Goal: Navigation & Orientation: Find specific page/section

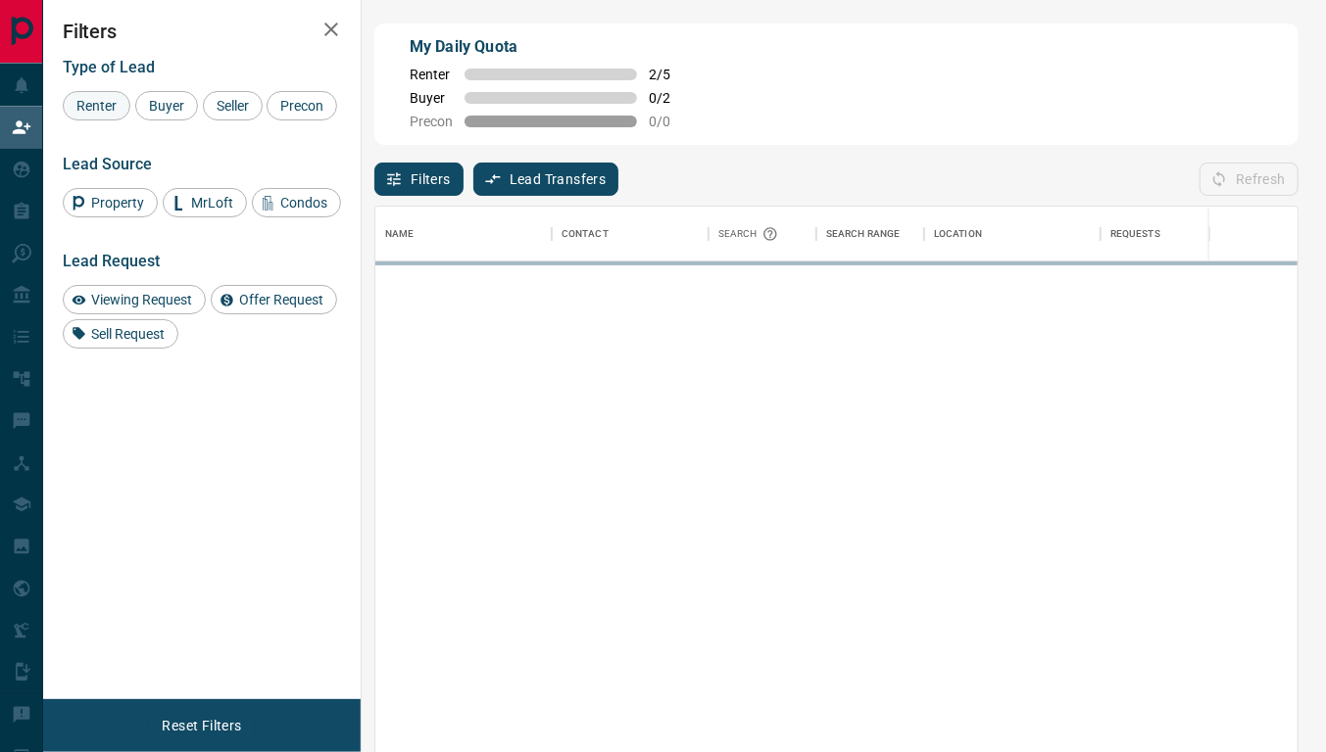
scroll to position [555, 905]
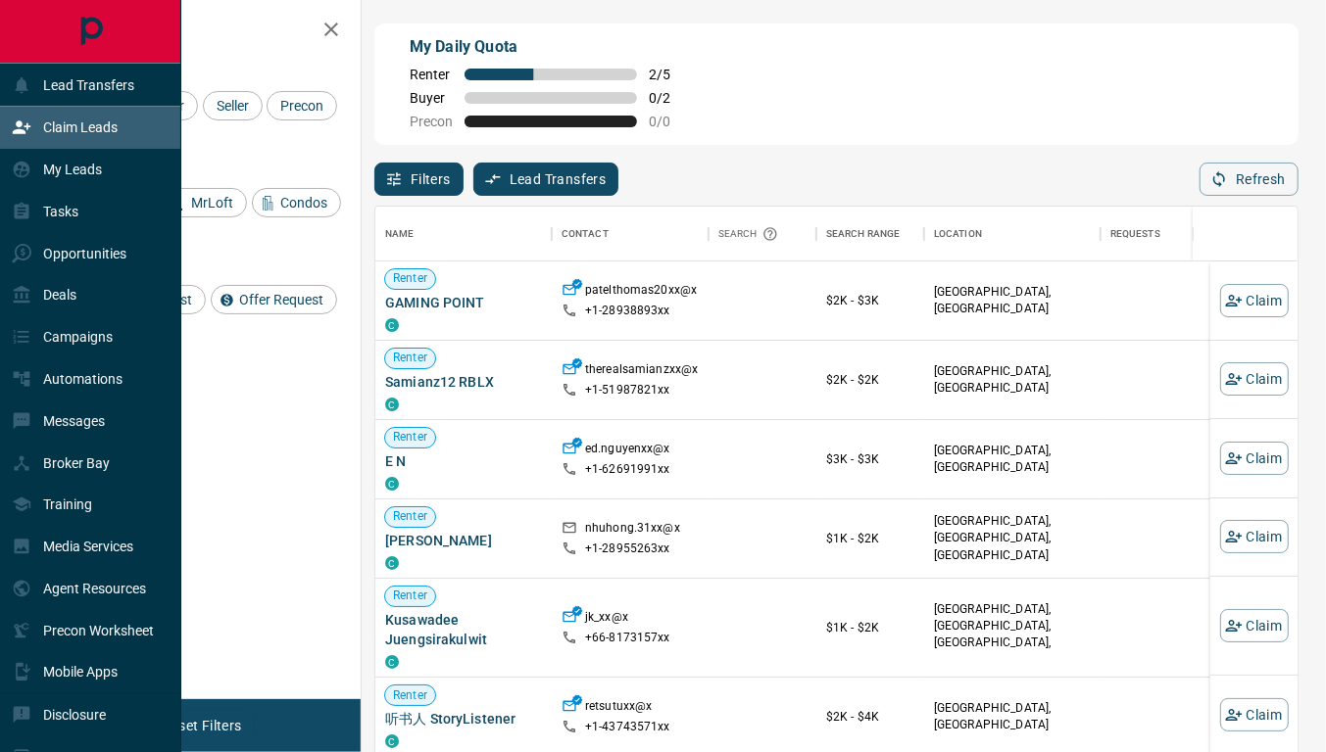
click at [62, 127] on p "Claim Leads" at bounding box center [80, 128] width 74 height 16
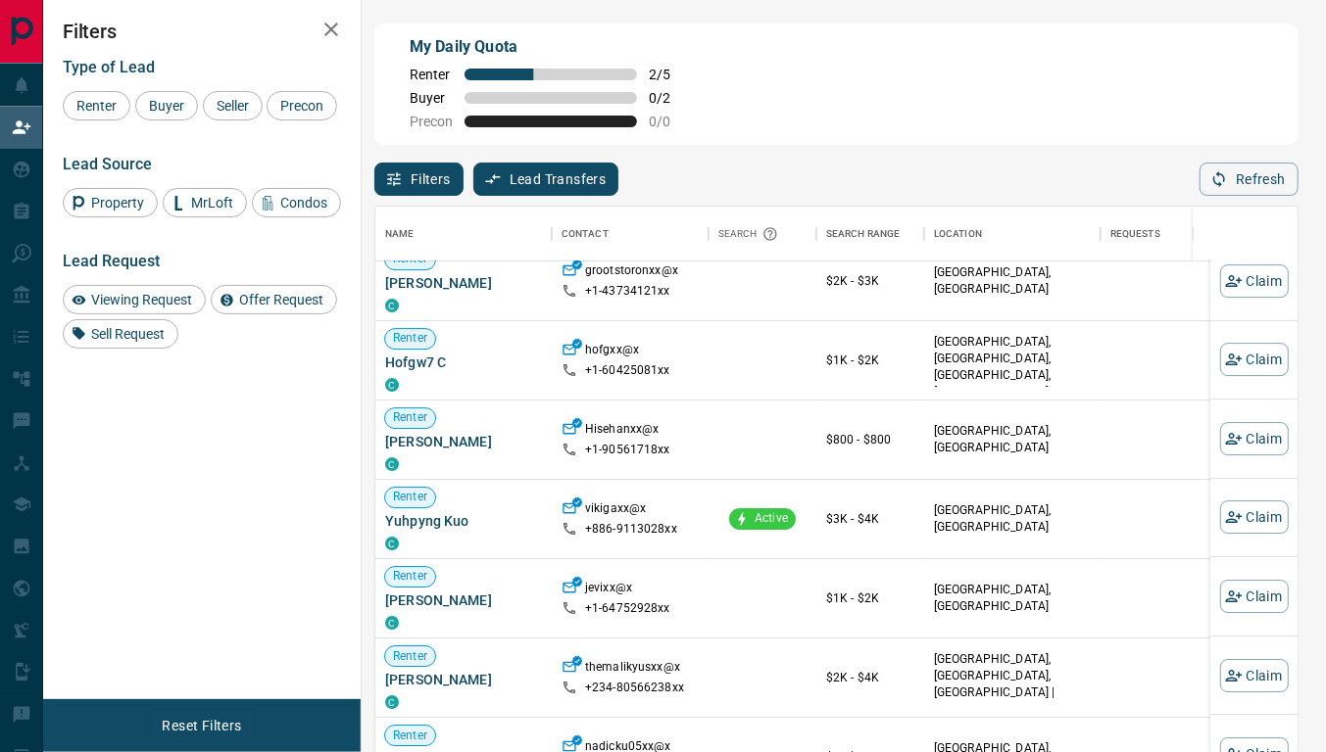
scroll to position [916, 0]
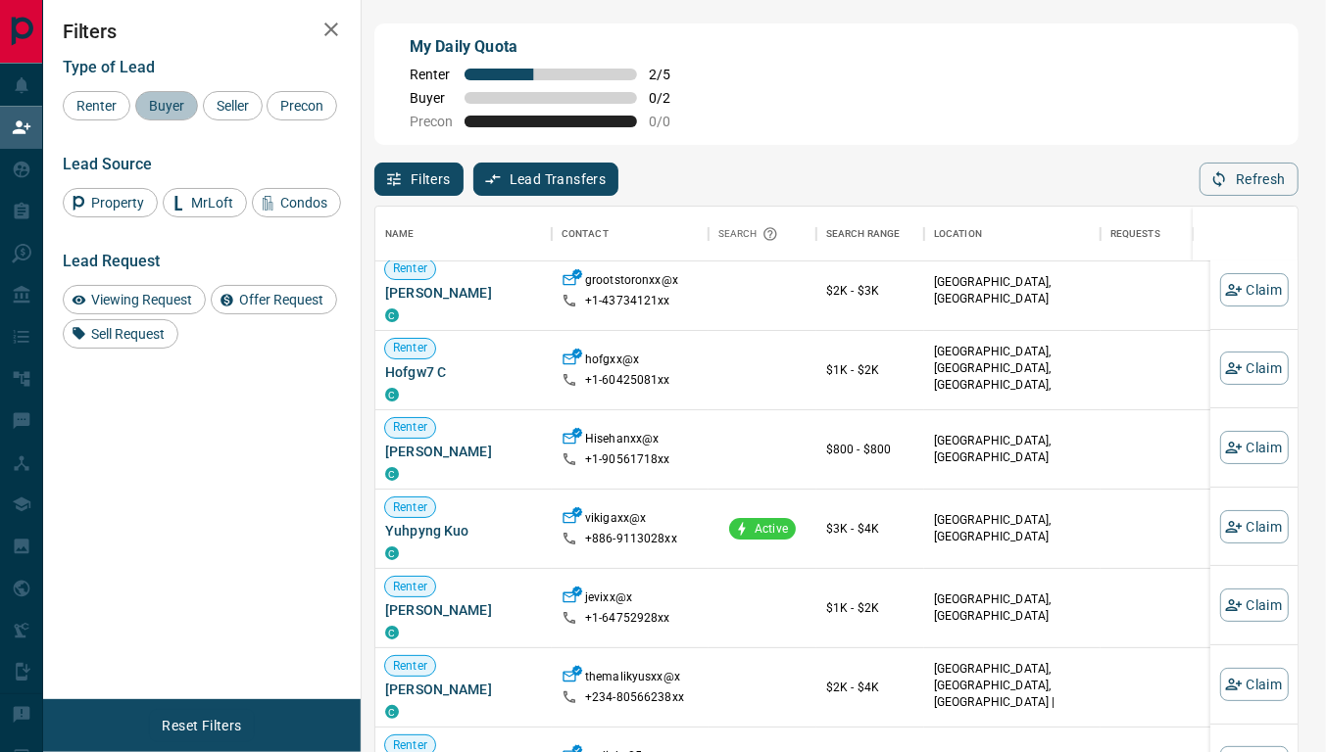
click at [158, 102] on span "Buyer" at bounding box center [166, 106] width 49 height 16
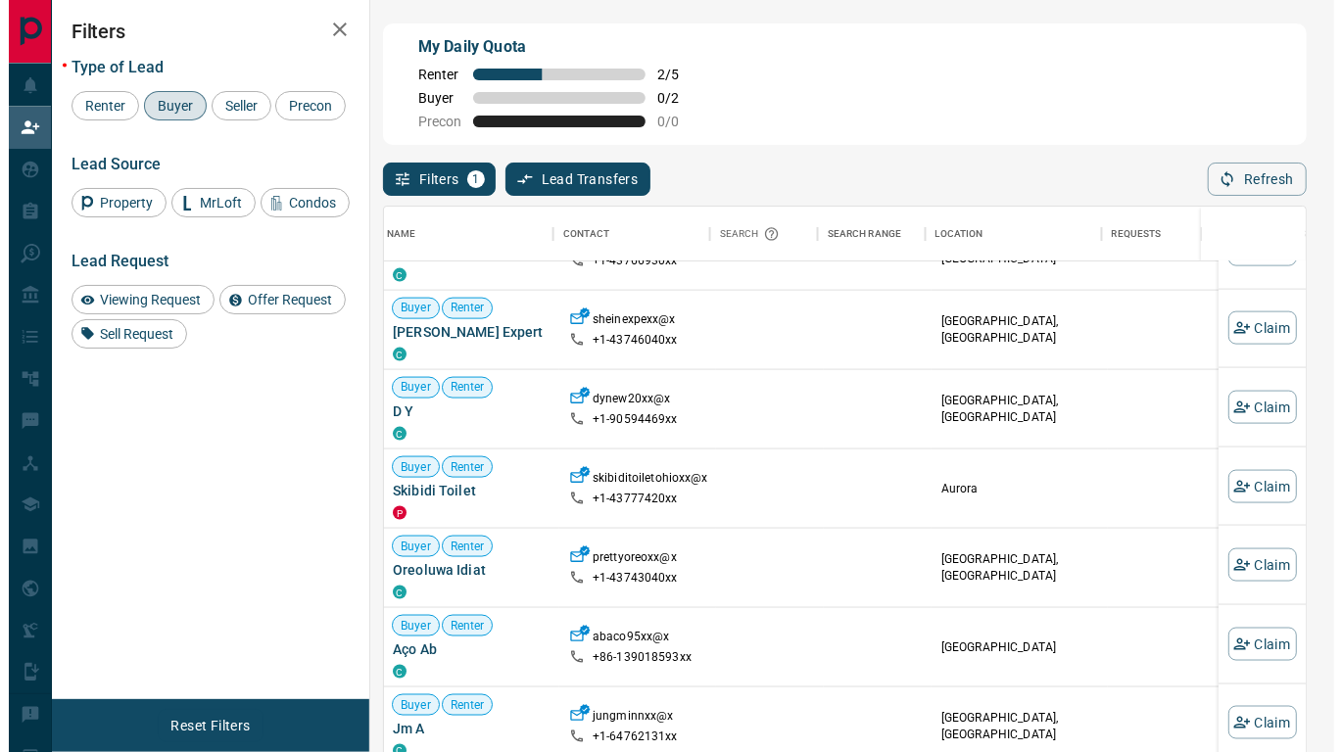
scroll to position [0, 3]
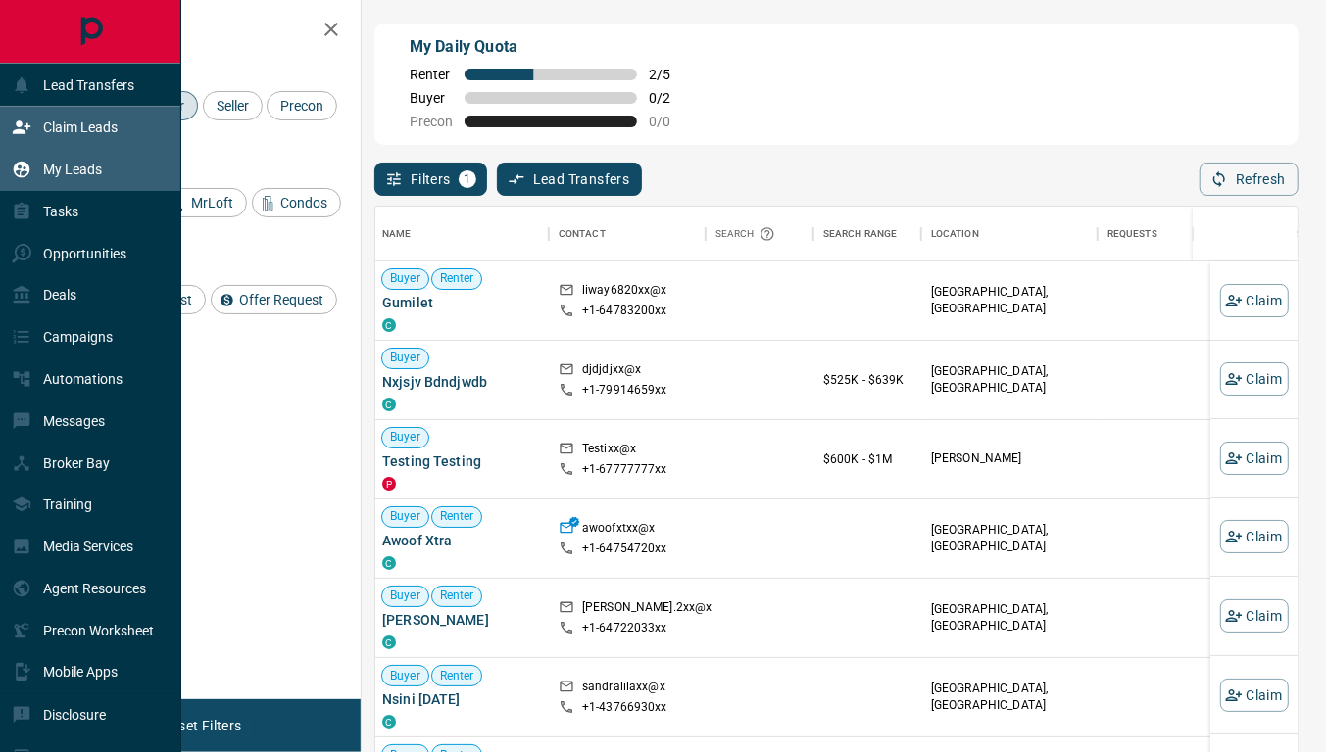
click at [85, 158] on div "My Leads" at bounding box center [57, 170] width 90 height 32
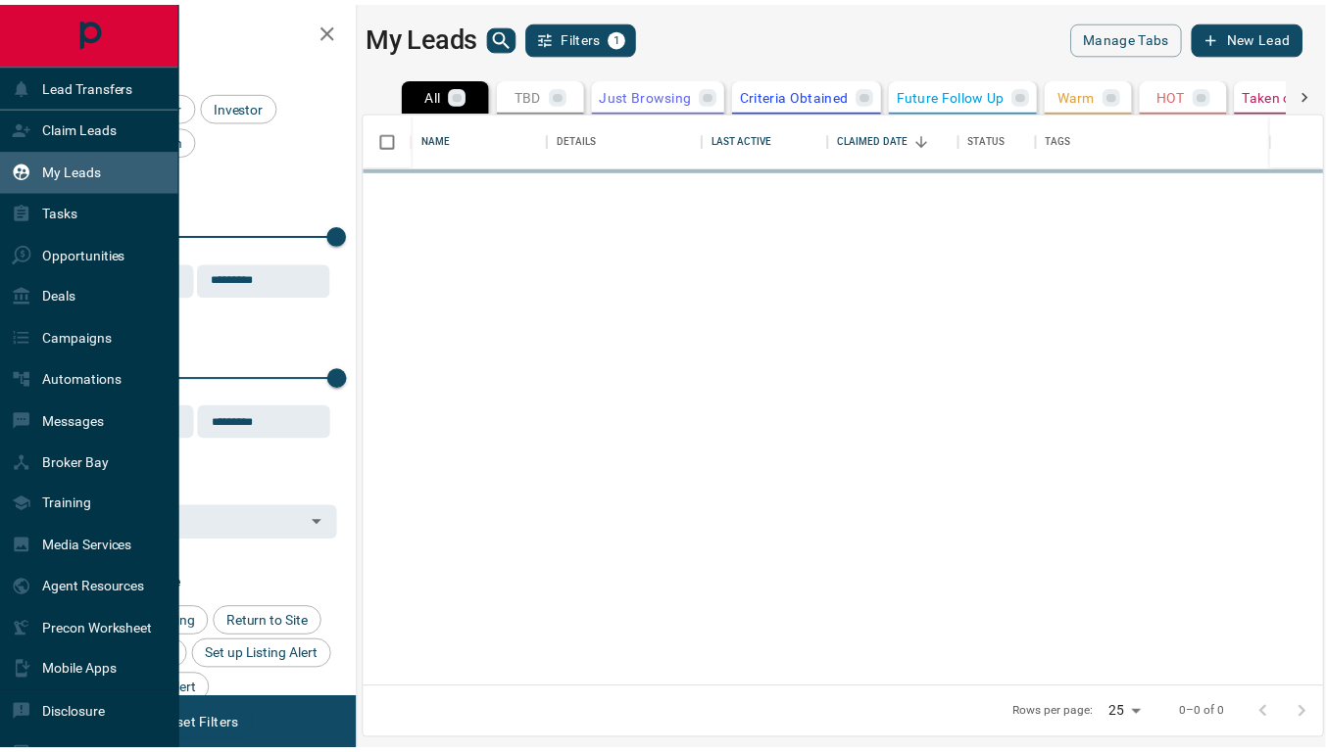
scroll to position [561, 955]
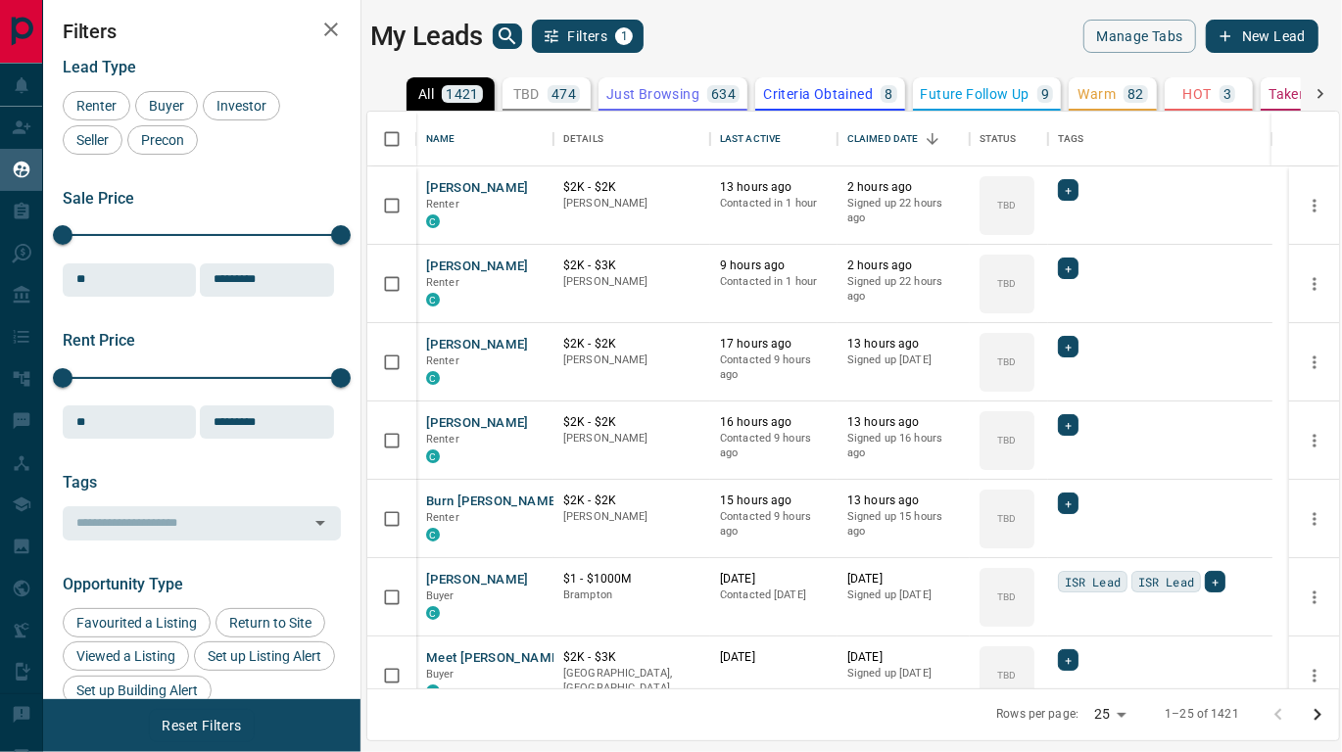
click at [788, 87] on p "Criteria Obtained" at bounding box center [818, 94] width 110 height 14
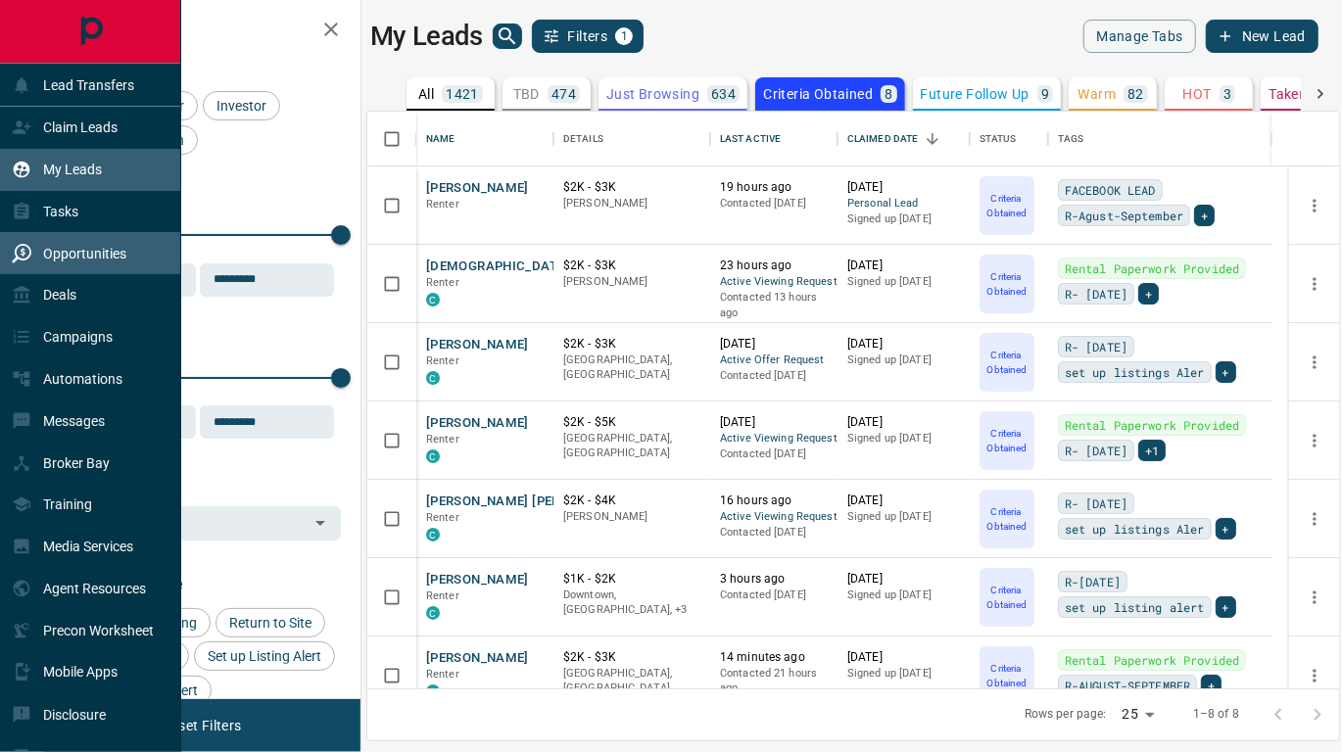
click at [71, 244] on div "Opportunities" at bounding box center [69, 253] width 115 height 32
